Goal: Use online tool/utility: Utilize a website feature to perform a specific function

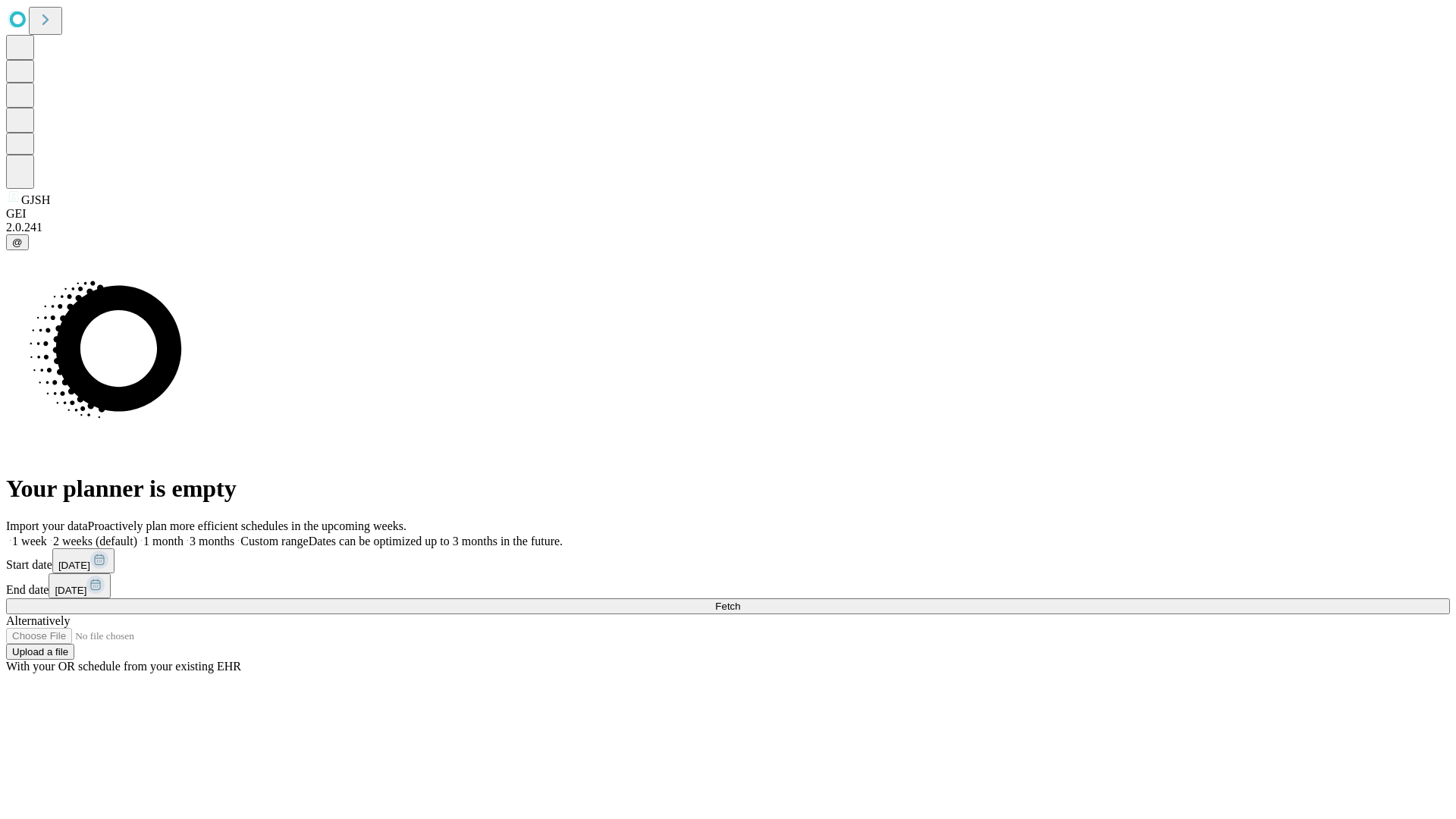
click at [740, 601] on span "Fetch" at bounding box center [727, 606] width 25 height 12
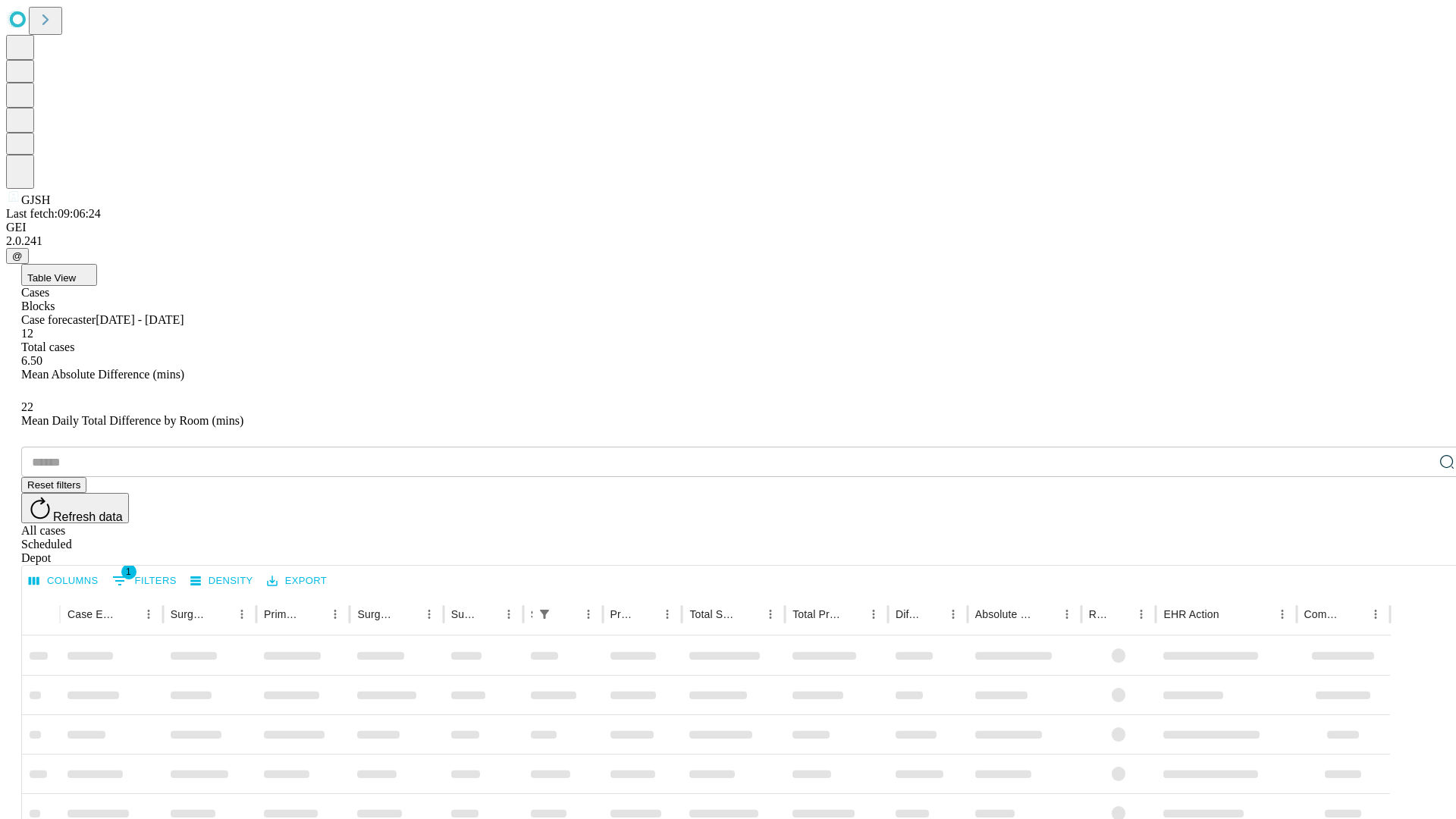
click at [76, 272] on span "Table View" at bounding box center [51, 277] width 48 height 12
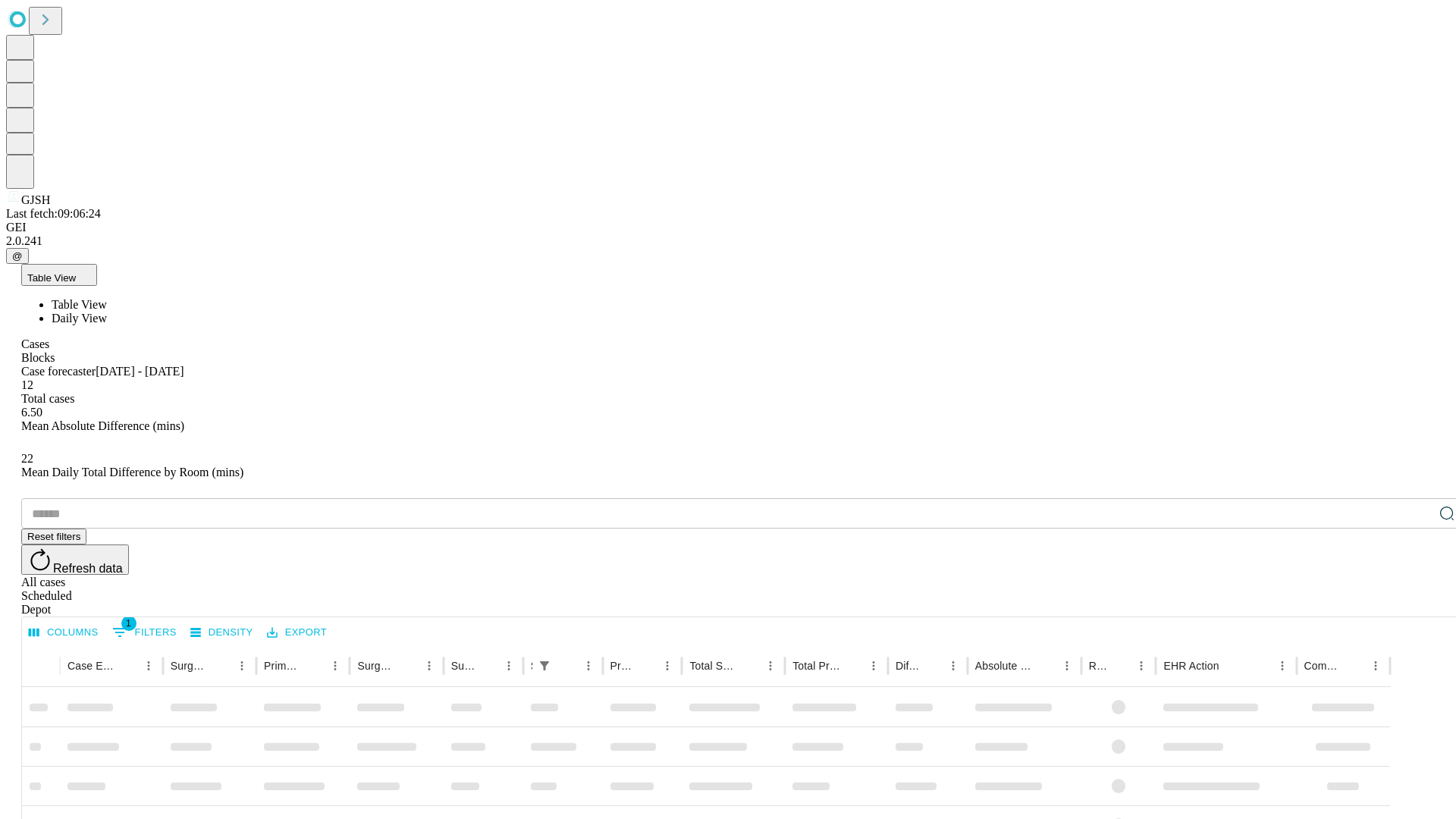
click at [107, 312] on span "Daily View" at bounding box center [78, 318] width 55 height 13
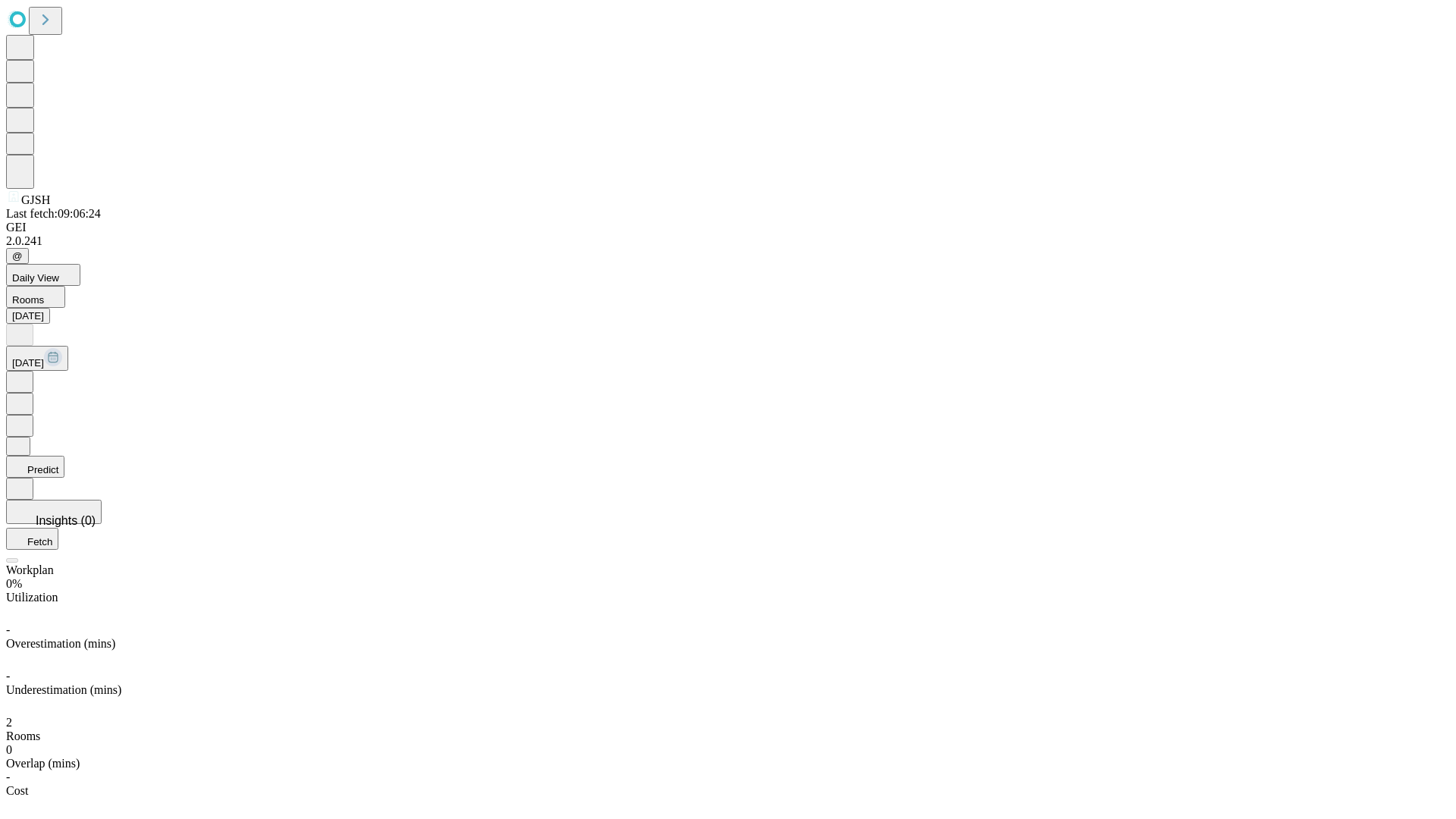
click at [64, 456] on button "Predict" at bounding box center [35, 467] width 58 height 22
